Goal: Task Accomplishment & Management: Manage account settings

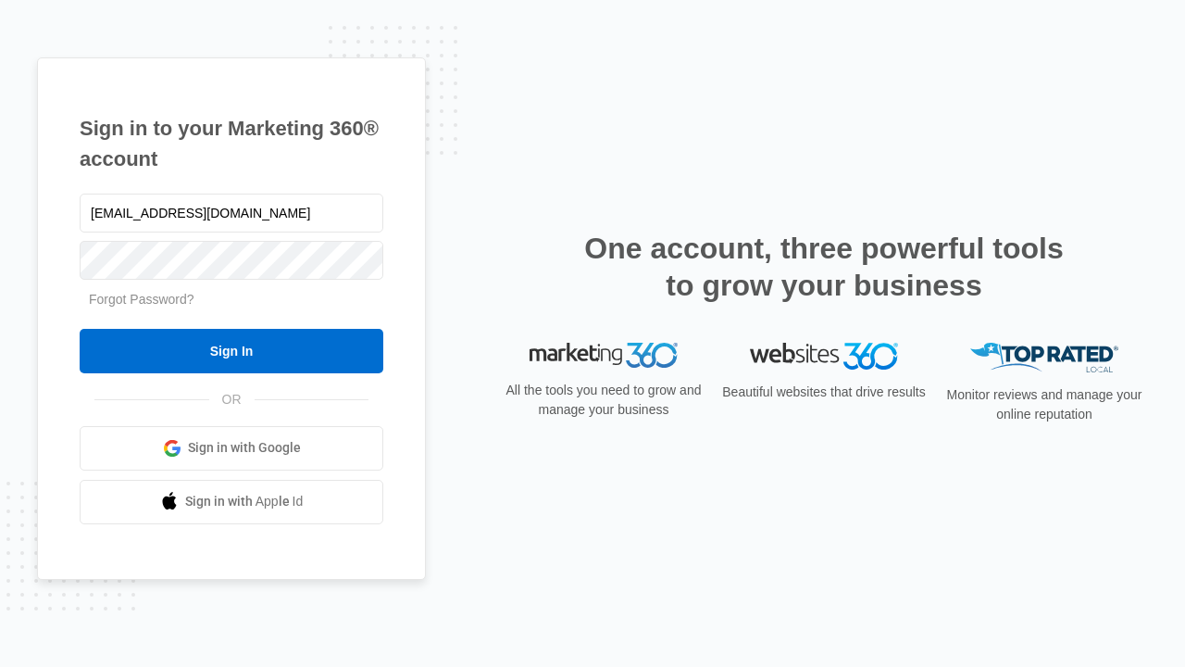
type input "dankie614@gmail.com"
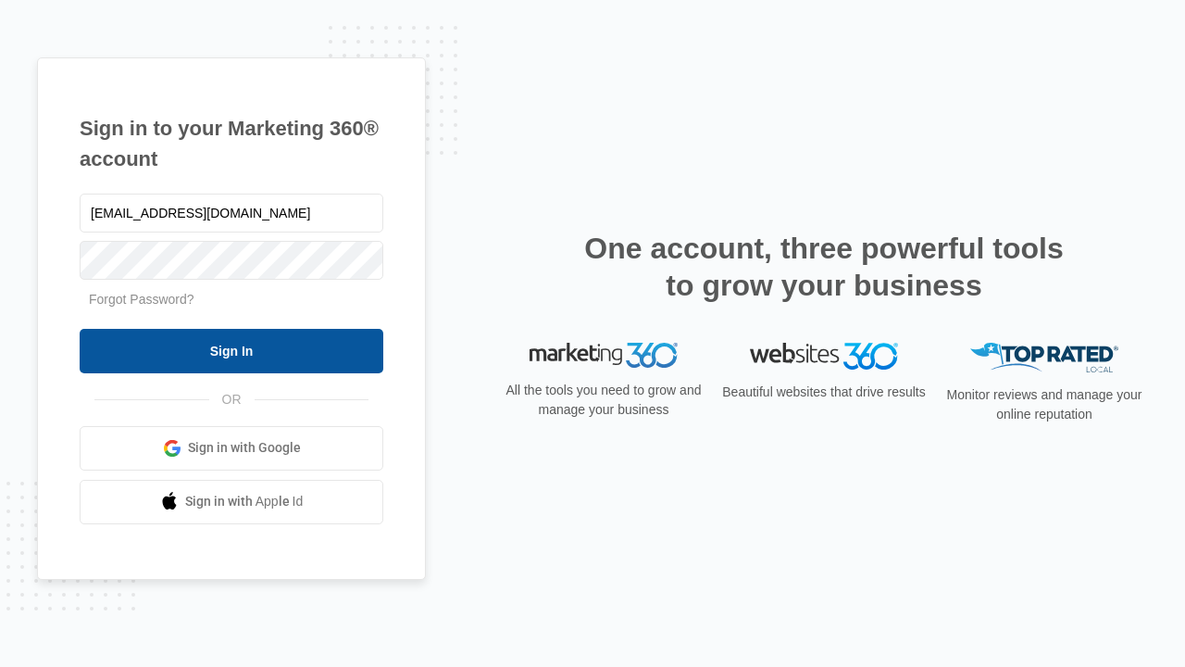
click at [231, 350] on input "Sign In" at bounding box center [232, 351] width 304 height 44
